Goal: Transaction & Acquisition: Purchase product/service

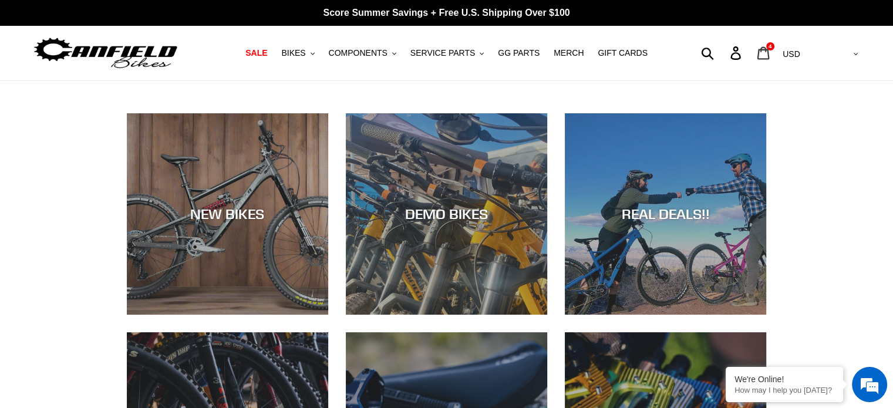
click at [770, 55] on icon at bounding box center [763, 53] width 13 height 14
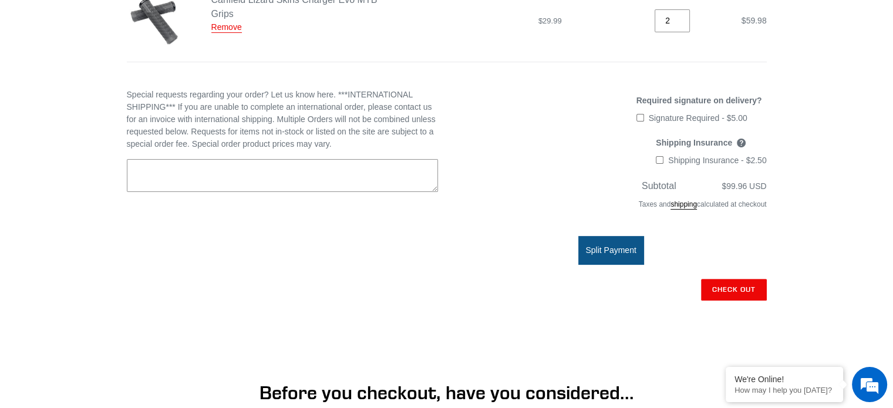
scroll to position [352, 0]
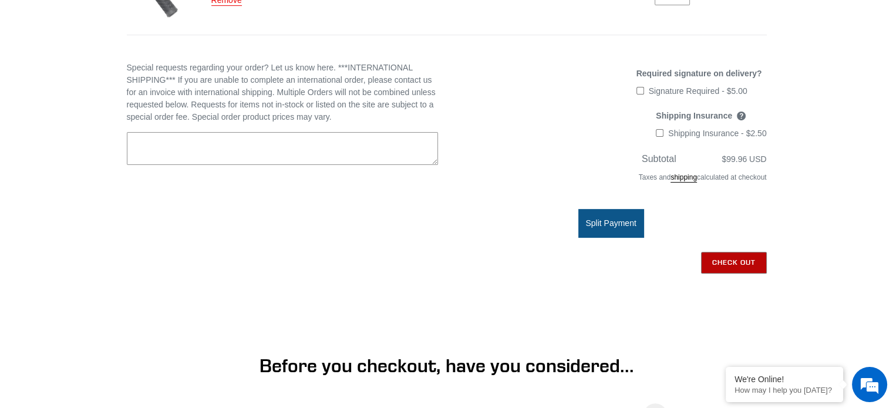
click at [733, 264] on input "Check out" at bounding box center [734, 262] width 66 height 21
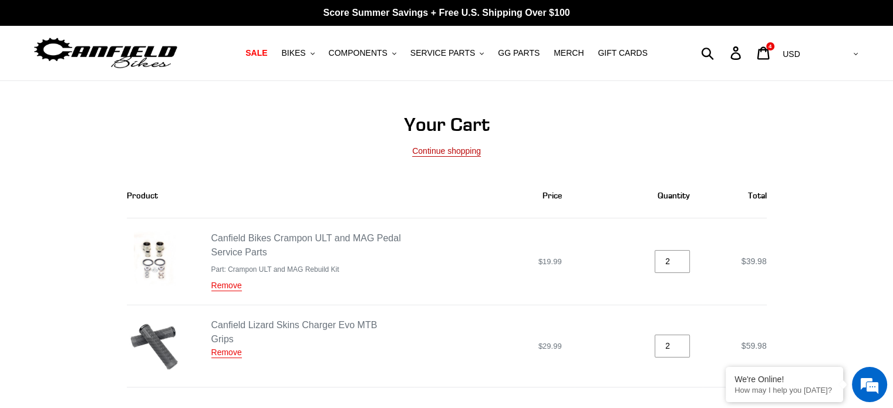
click at [442, 154] on link "Continue shopping" at bounding box center [446, 151] width 69 height 11
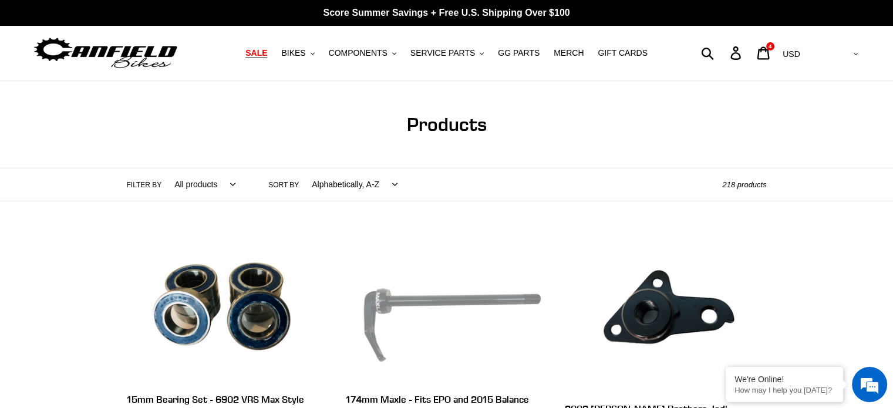
click at [267, 55] on span "SALE" at bounding box center [257, 53] width 22 height 10
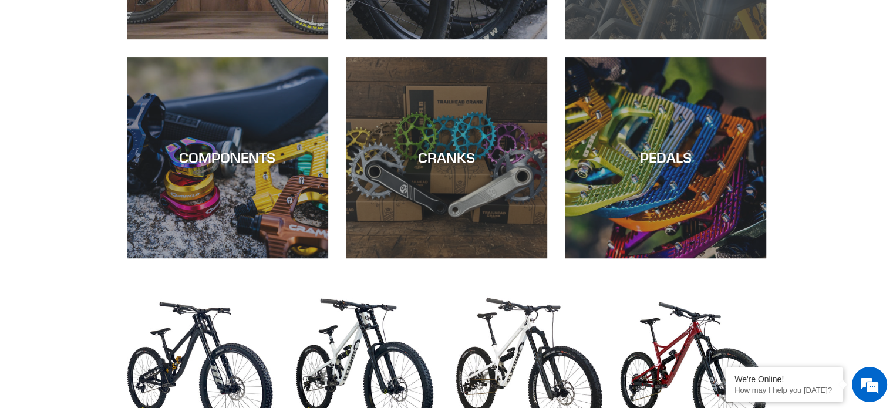
scroll to position [529, 0]
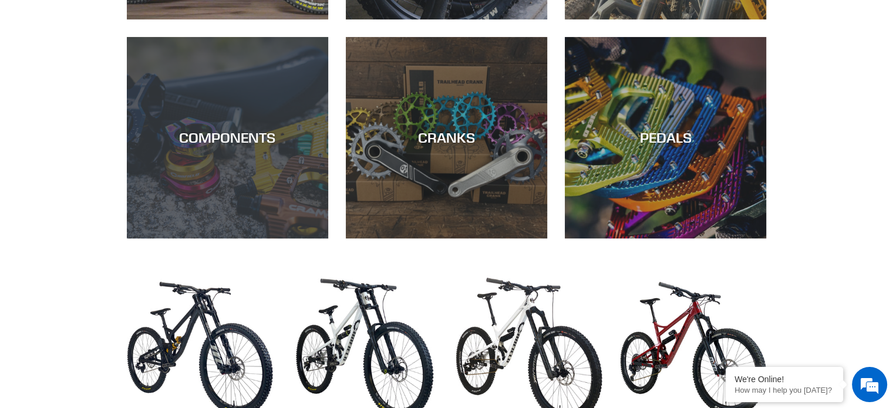
click at [238, 238] on div "COMPONENTS" at bounding box center [227, 238] width 201 height 0
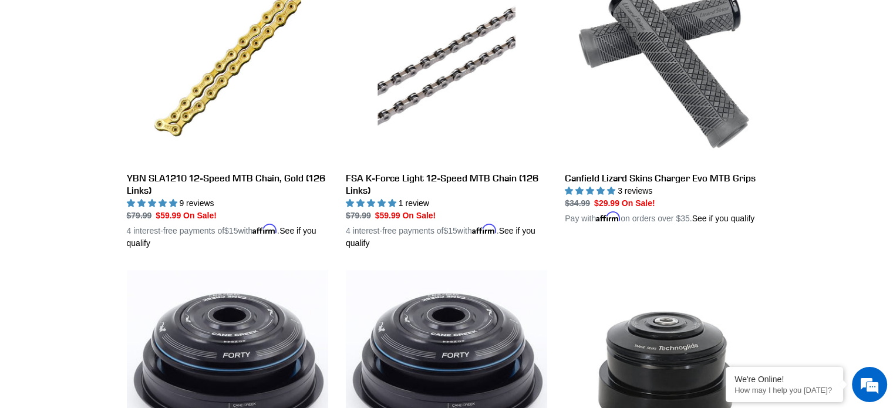
scroll to position [1234, 0]
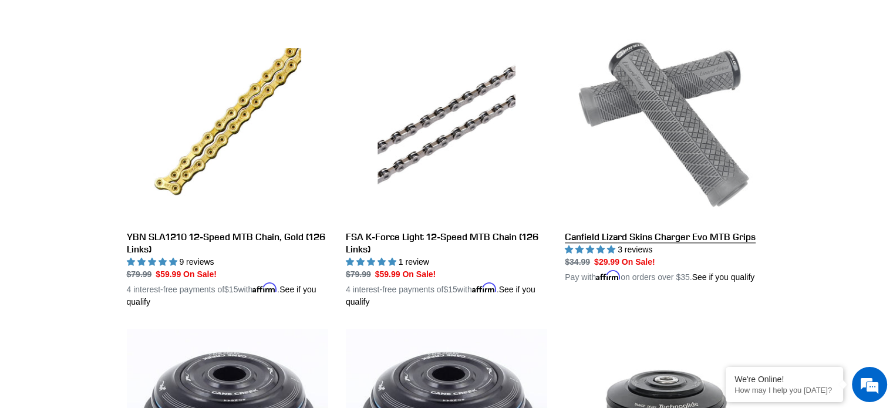
click at [686, 159] on link "Canfield Lizard Skins Charger Evo MTB Grips" at bounding box center [665, 152] width 201 height 263
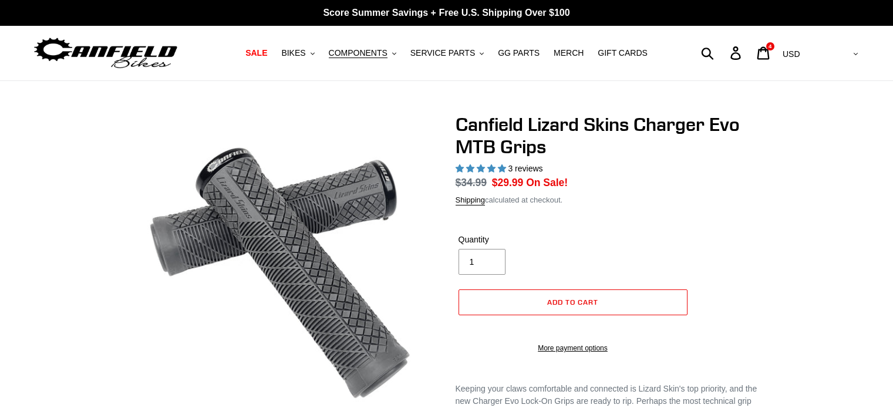
select select "highest-rating"
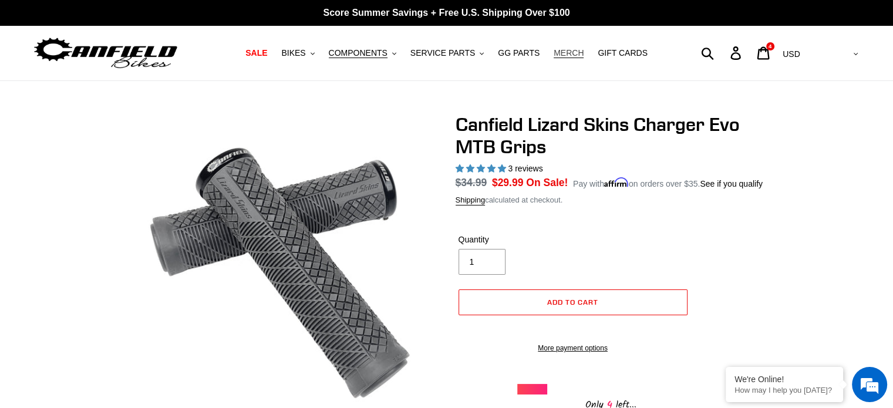
click at [566, 53] on span "MERCH" at bounding box center [569, 53] width 30 height 10
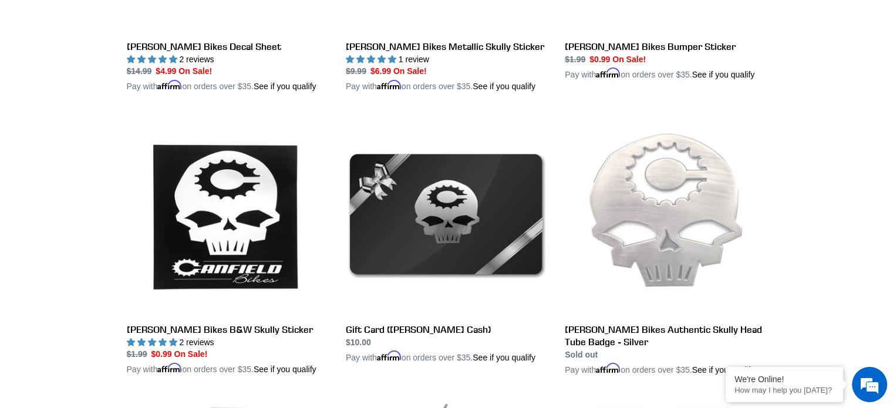
scroll to position [1410, 0]
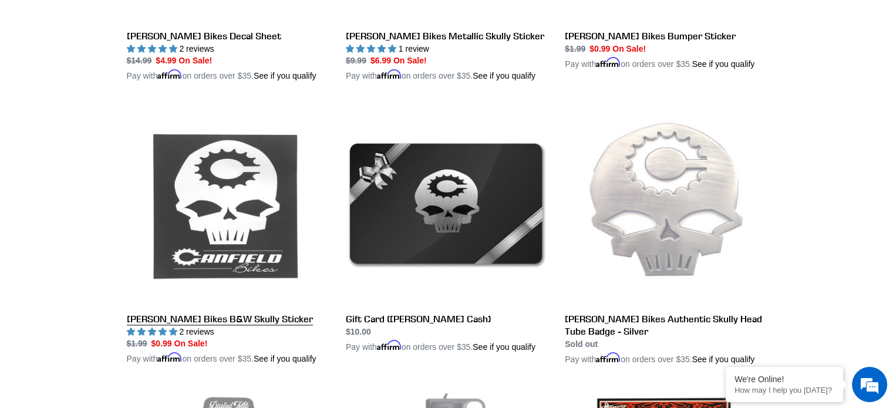
click at [213, 254] on link "[PERSON_NAME] Bikes B&W Skully Sticker" at bounding box center [227, 234] width 201 height 263
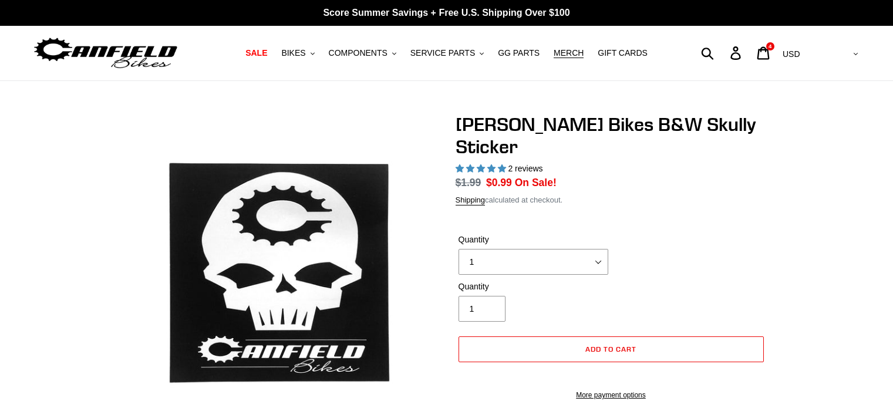
select select "highest-rating"
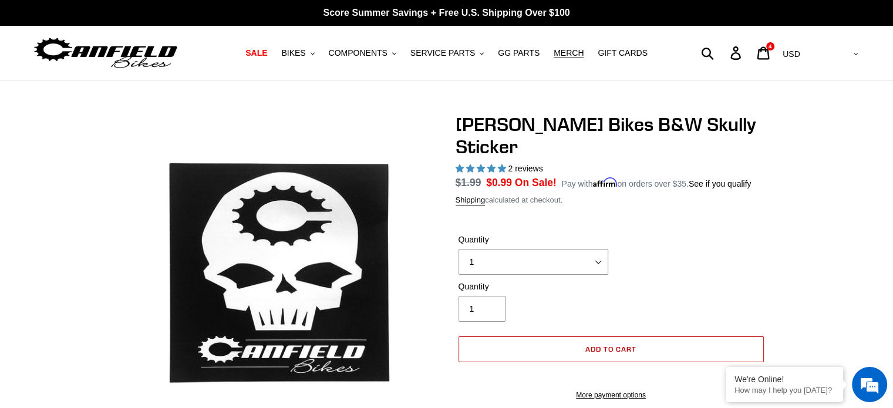
click at [639, 337] on button "Add to cart" at bounding box center [611, 350] width 305 height 26
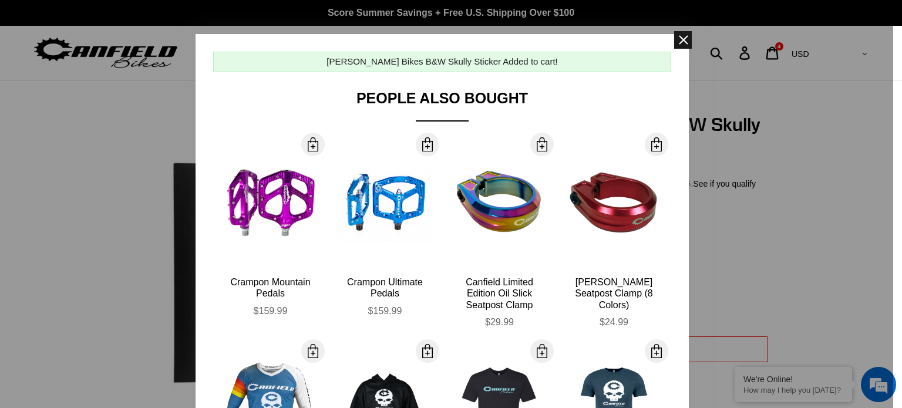
click at [678, 36] on span at bounding box center [683, 40] width 18 height 18
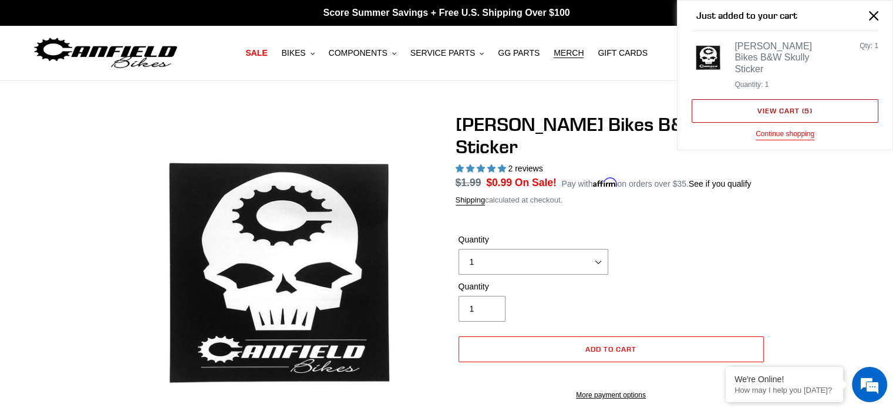
click at [786, 101] on link "View cart ( 5 )" at bounding box center [785, 110] width 187 height 23
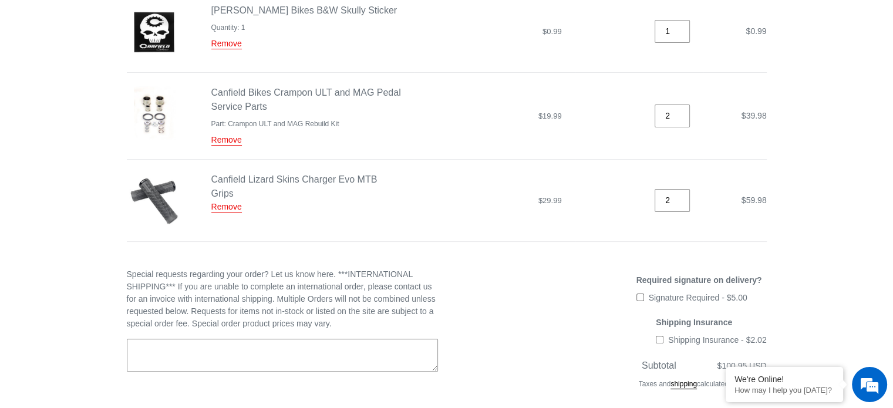
scroll to position [411, 0]
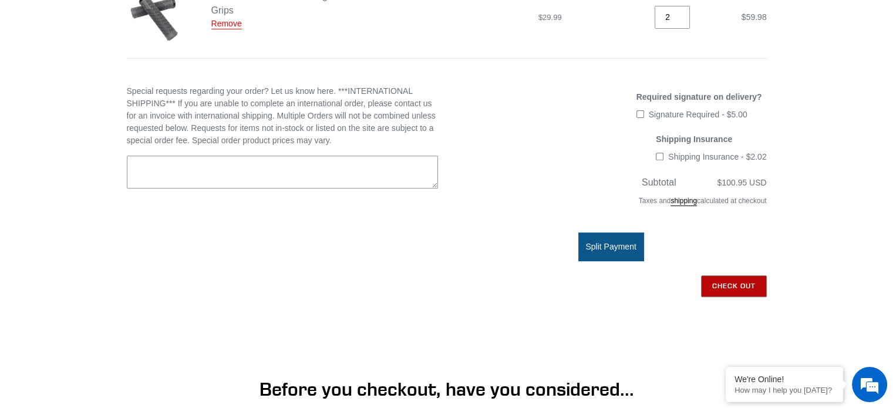
click at [733, 288] on input "Check out" at bounding box center [734, 285] width 66 height 21
